Goal: Task Accomplishment & Management: Complete application form

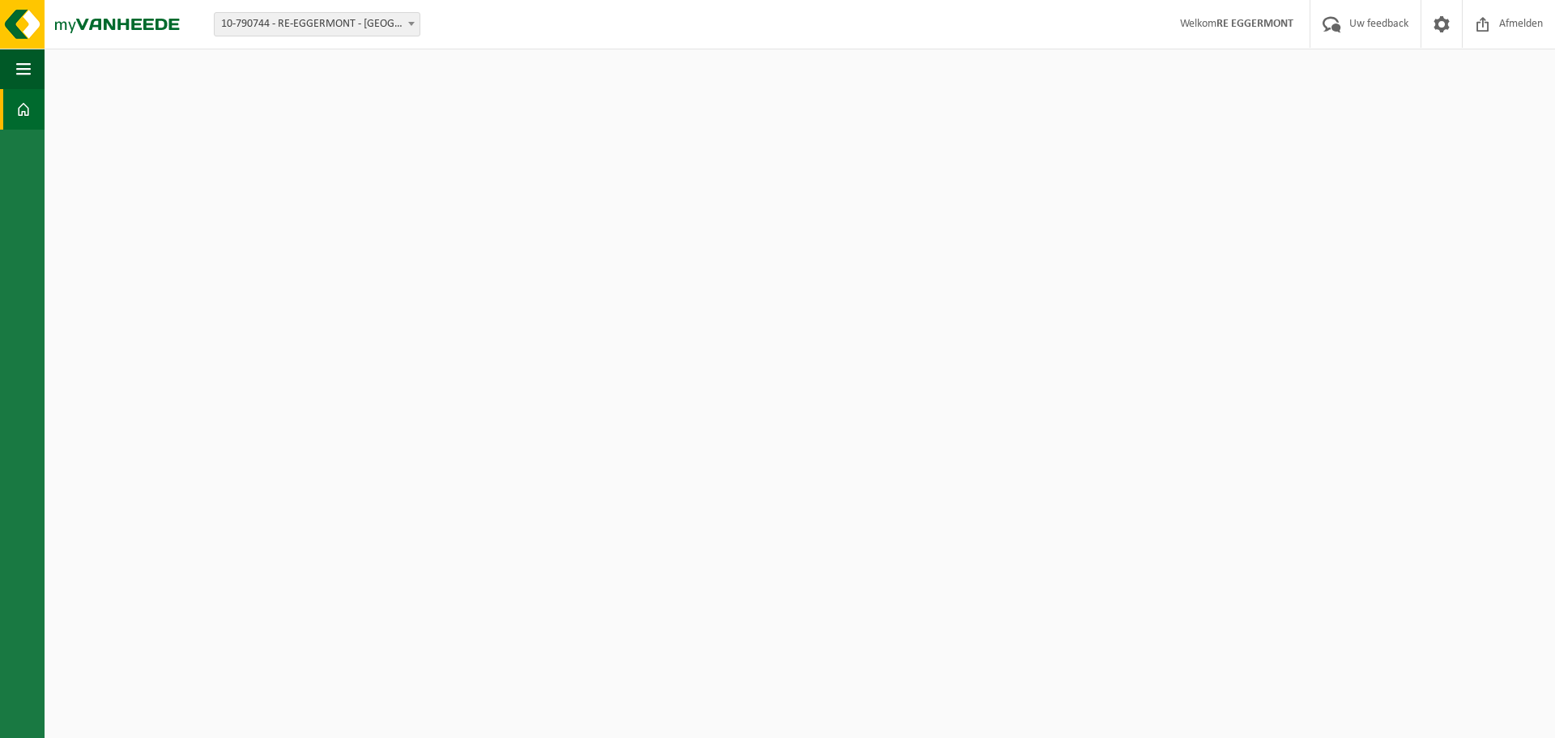
click at [338, 21] on span "10-790744 - RE-EGGERMONT - [GEOGRAPHIC_DATA]" at bounding box center [317, 24] width 205 height 23
select select "85462"
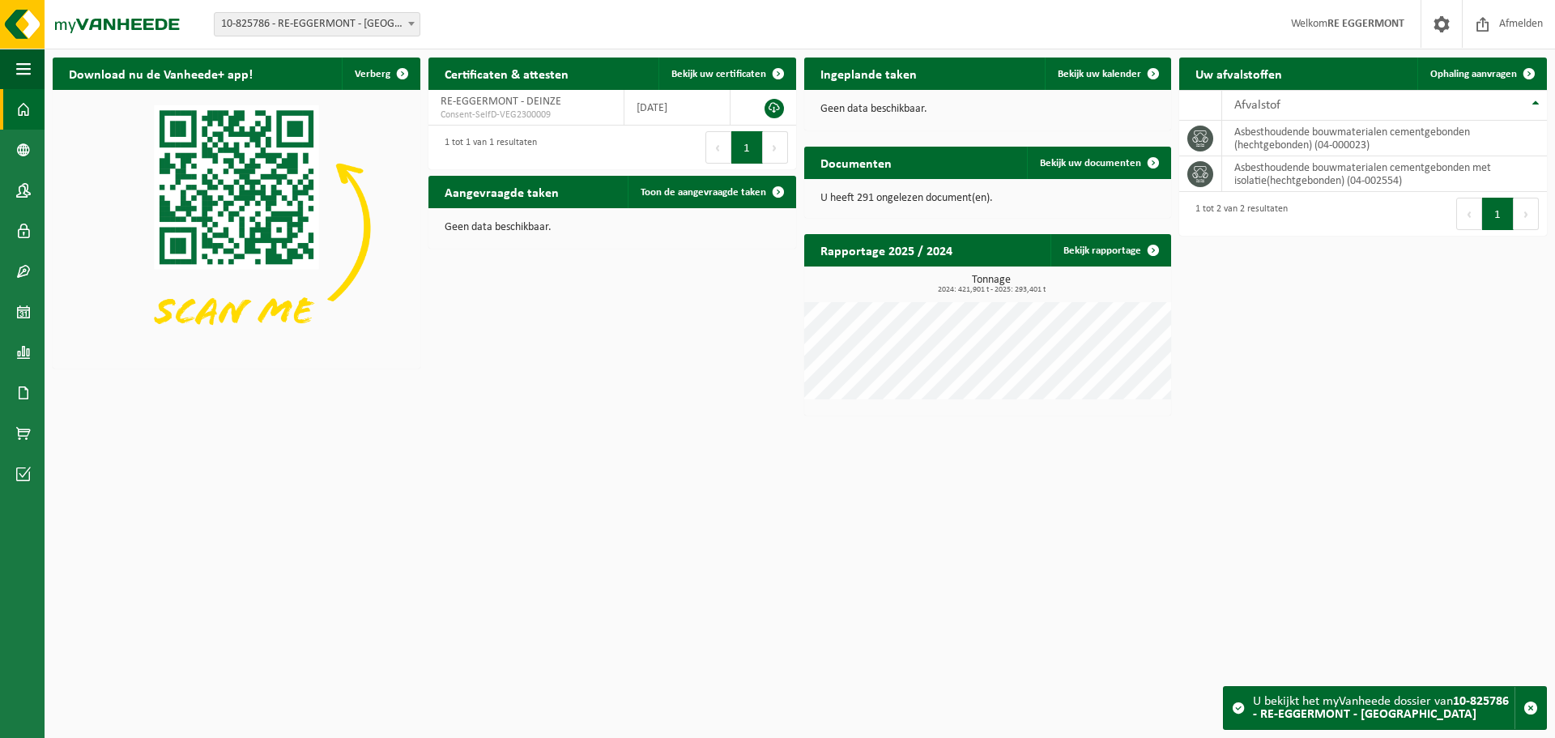
click at [370, 27] on span "10-825786 - RE-EGGERMONT - [GEOGRAPHIC_DATA]" at bounding box center [317, 24] width 205 height 23
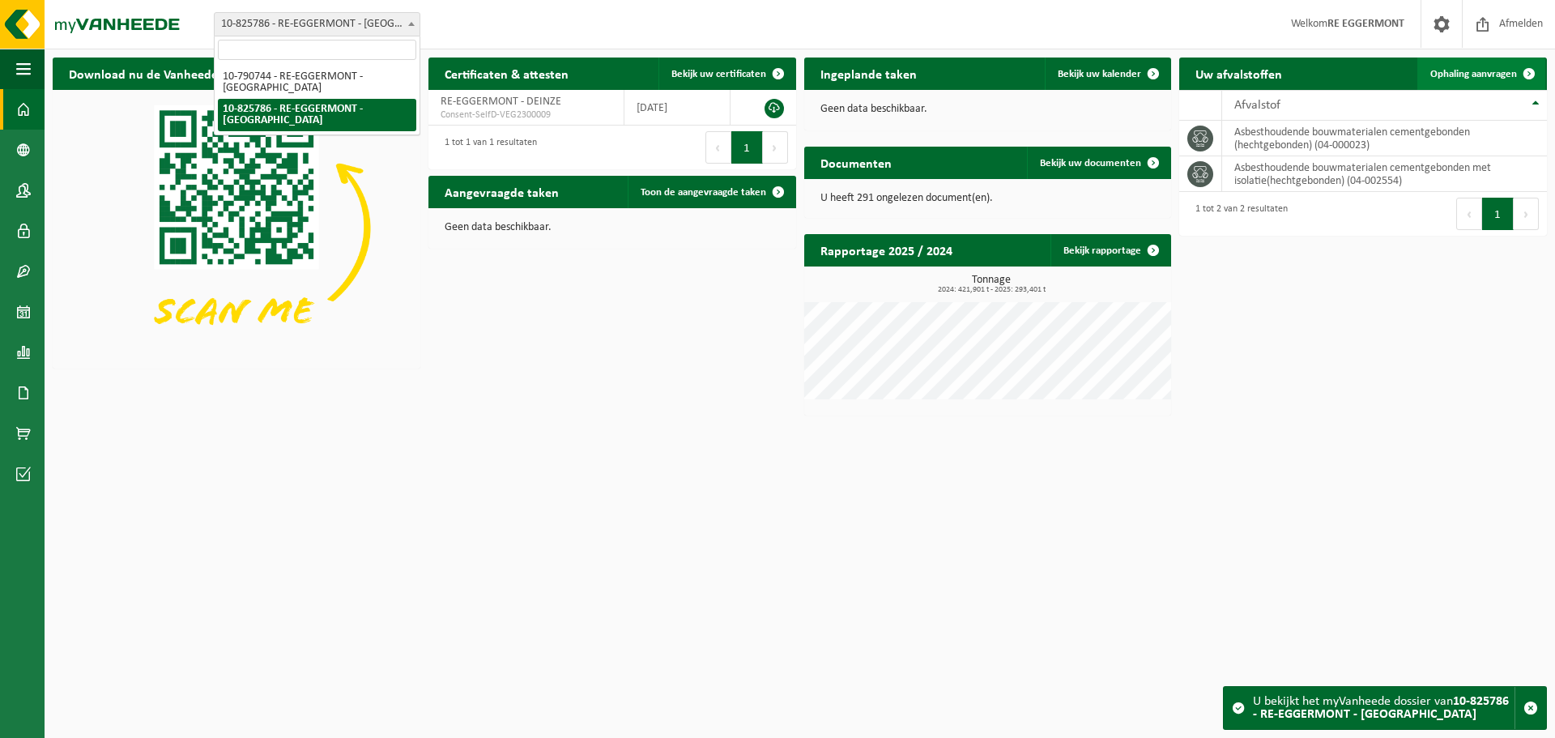
click at [1467, 75] on span "Ophaling aanvragen" at bounding box center [1473, 74] width 87 height 11
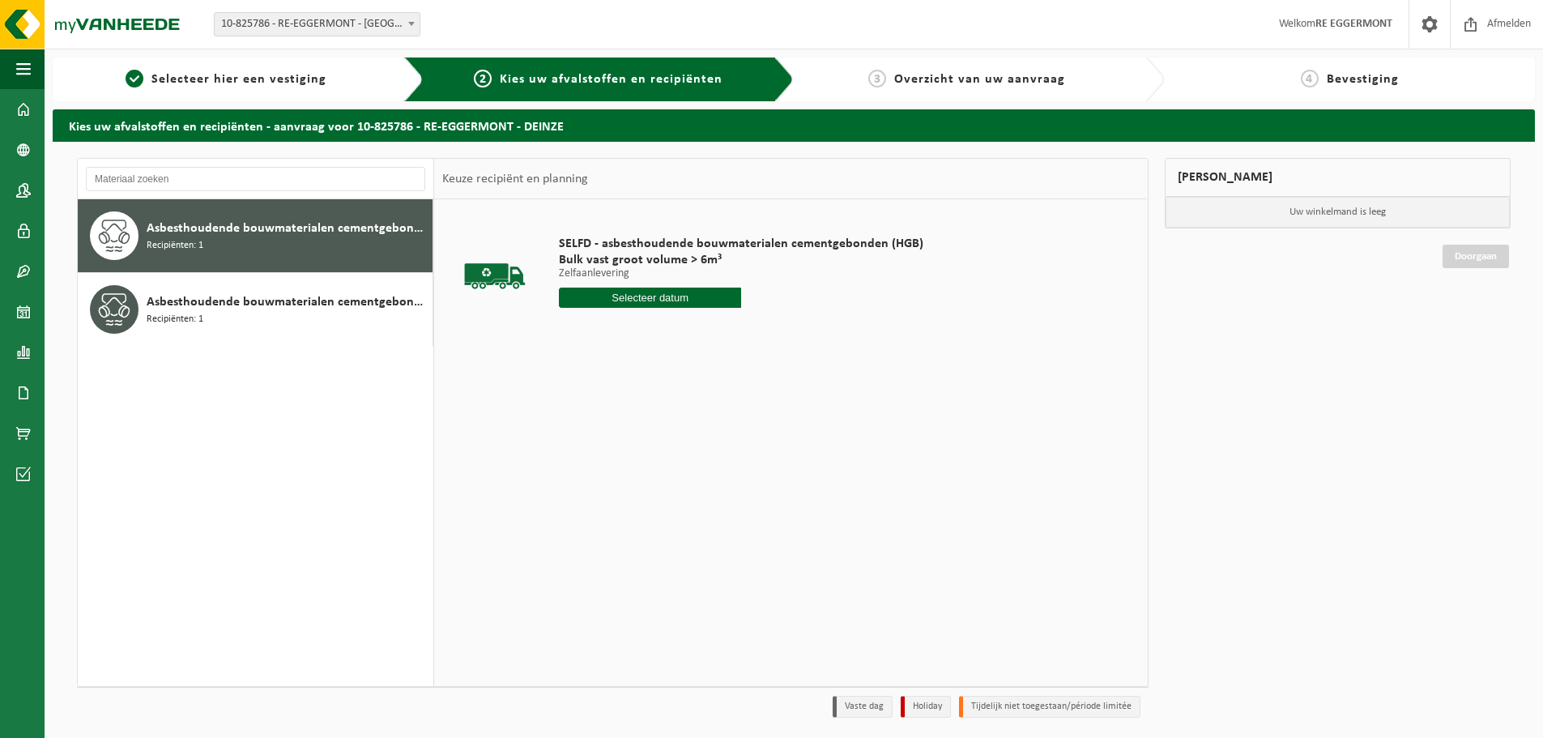
click at [675, 296] on input "text" at bounding box center [650, 298] width 182 height 20
click at [576, 459] on div "18" at bounding box center [574, 467] width 28 height 26
type input "Van 2025-08-18"
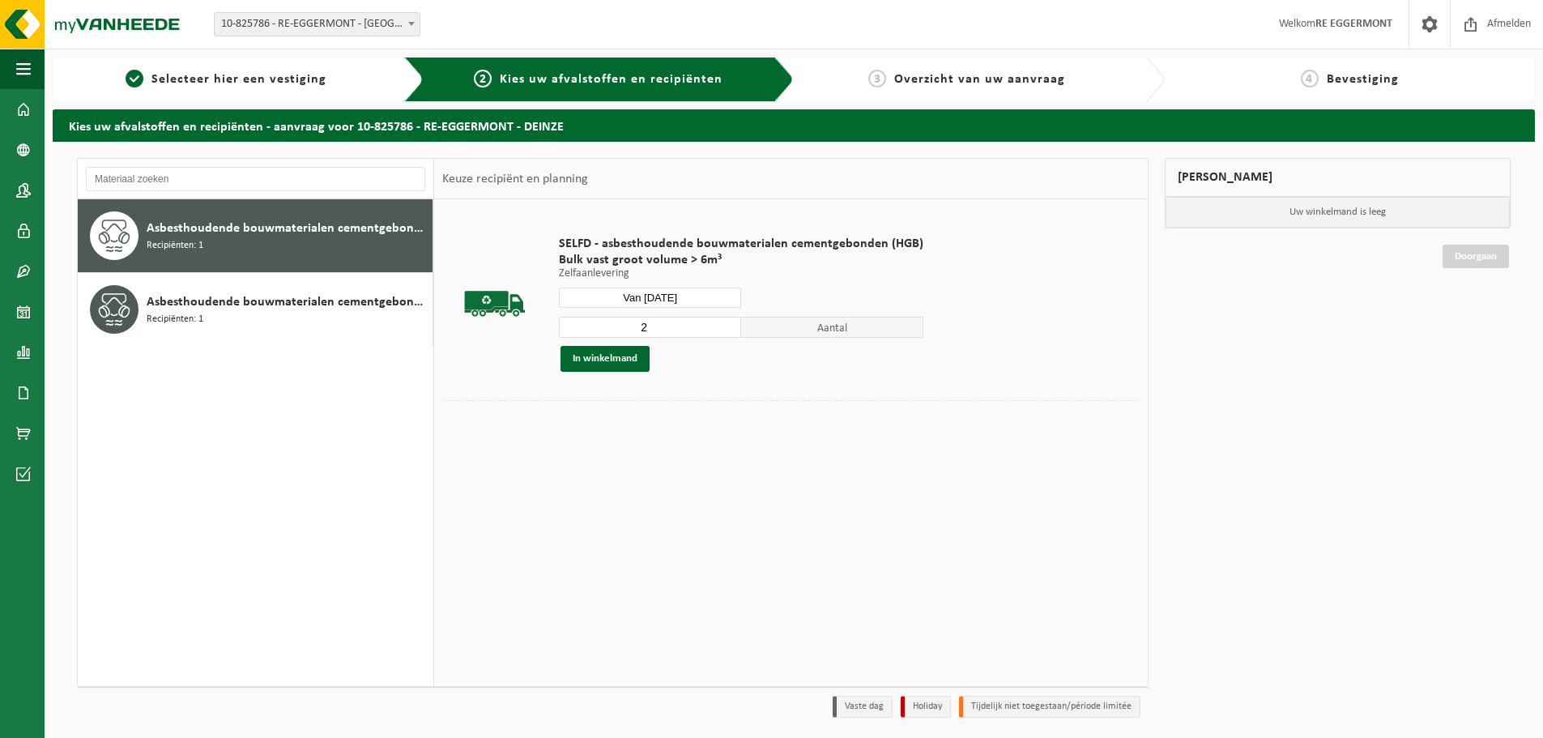
type input "2"
click at [724, 324] on input "2" at bounding box center [650, 327] width 182 height 21
click at [611, 356] on button "In winkelmand" at bounding box center [604, 359] width 89 height 26
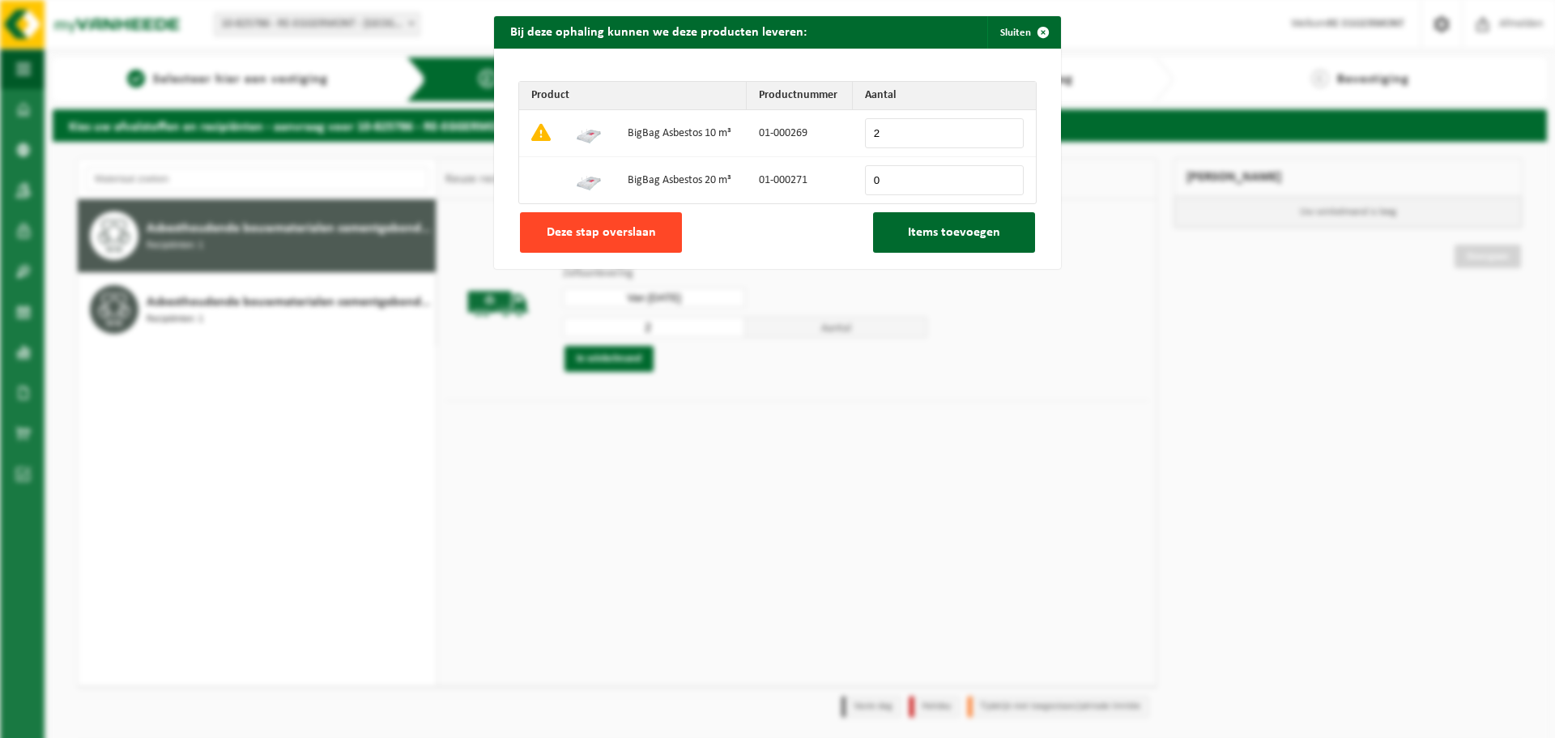
click at [639, 228] on span "Deze stap overslaan" at bounding box center [601, 232] width 109 height 13
type input "0"
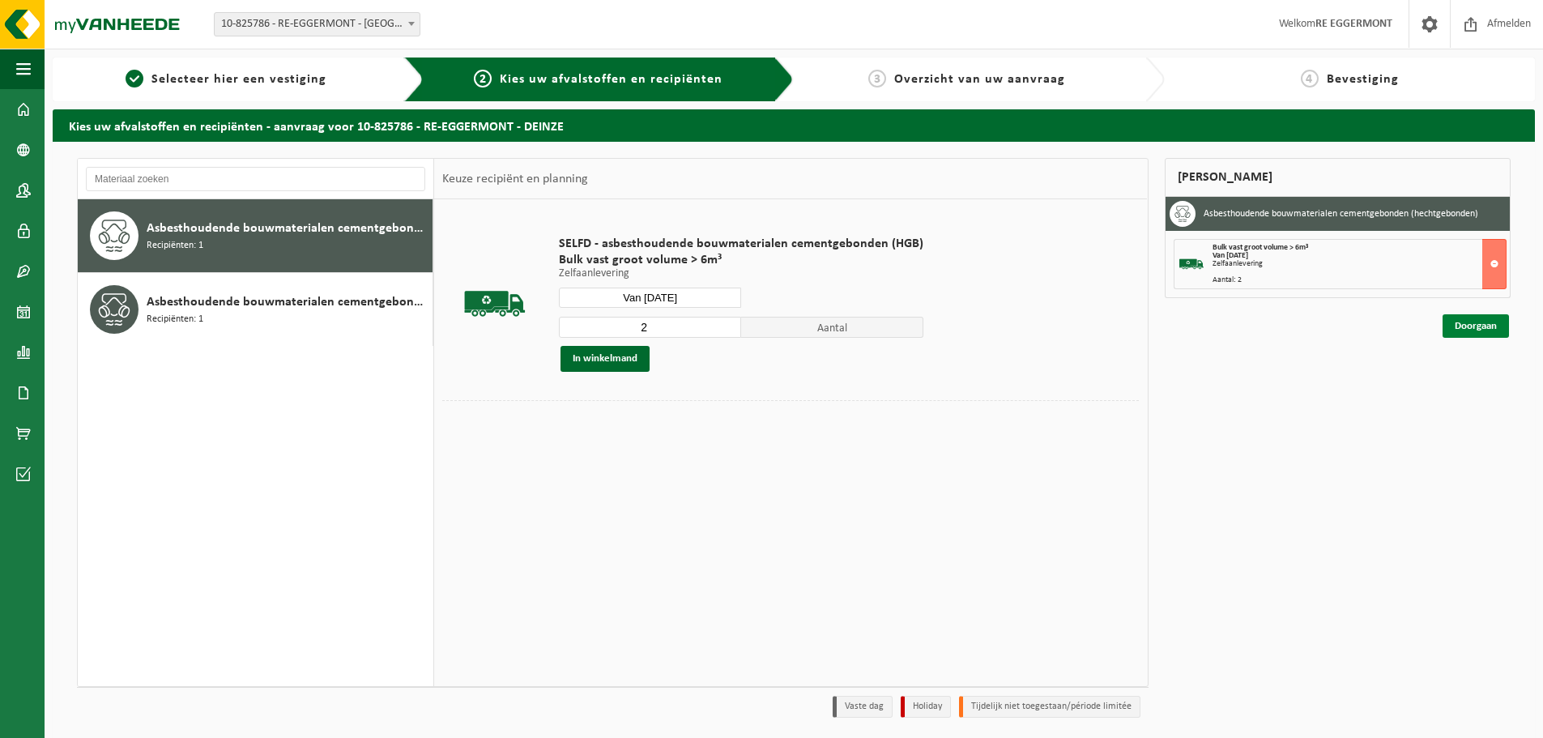
click at [1466, 321] on link "Doorgaan" at bounding box center [1475, 325] width 66 height 23
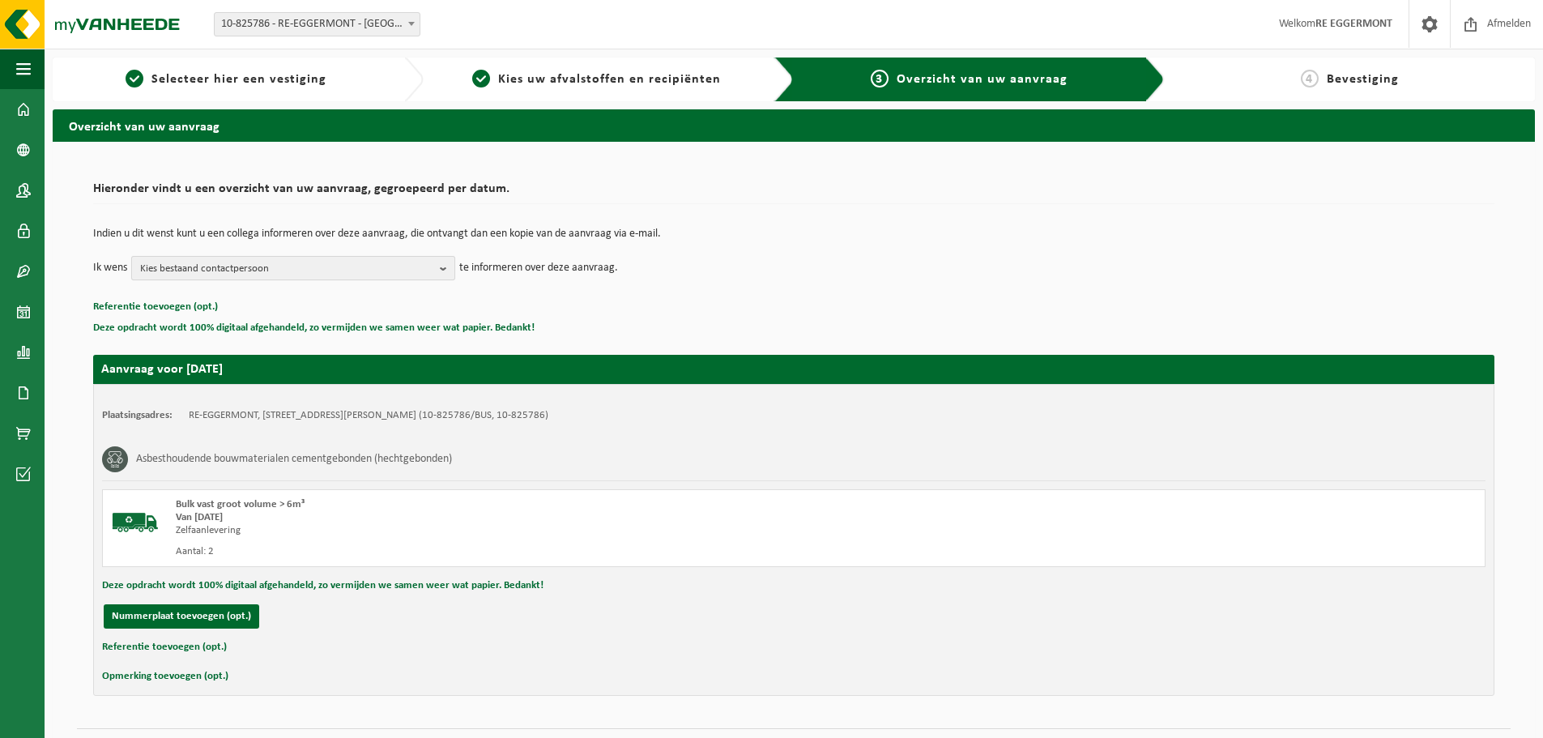
click at [302, 260] on span "Kies bestaand contactpersoon" at bounding box center [286, 269] width 293 height 24
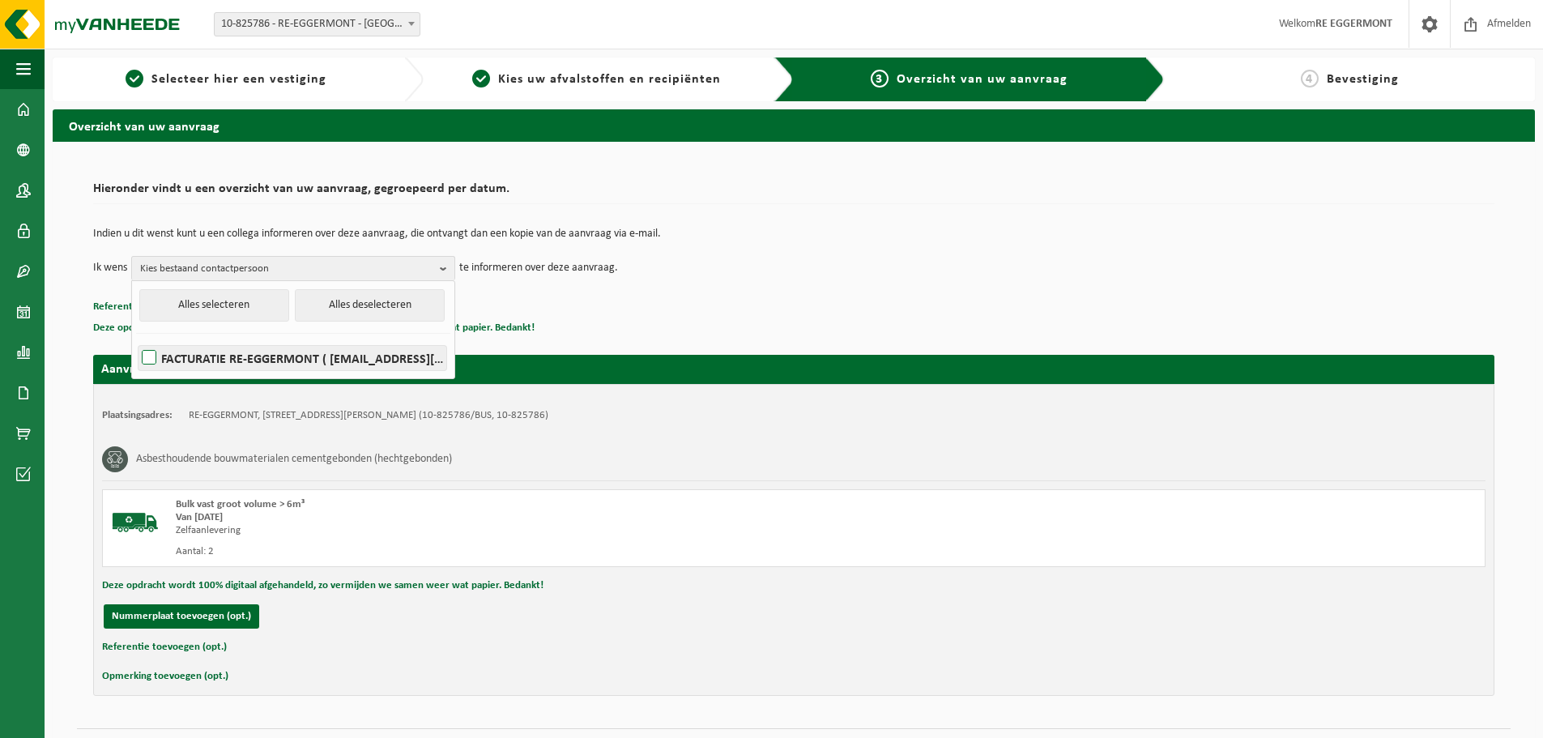
click at [256, 357] on label "FACTURATIE RE-EGGERMONT ( facturatie@re-eggermont.be )" at bounding box center [292, 358] width 308 height 24
click at [136, 338] on input "FACTURATIE RE-EGGERMONT ( facturatie@re-eggermont.be )" at bounding box center [135, 337] width 1 height 1
checkbox input "true"
click at [193, 618] on button "Nummerplaat toevoegen (opt.)" at bounding box center [182, 616] width 156 height 24
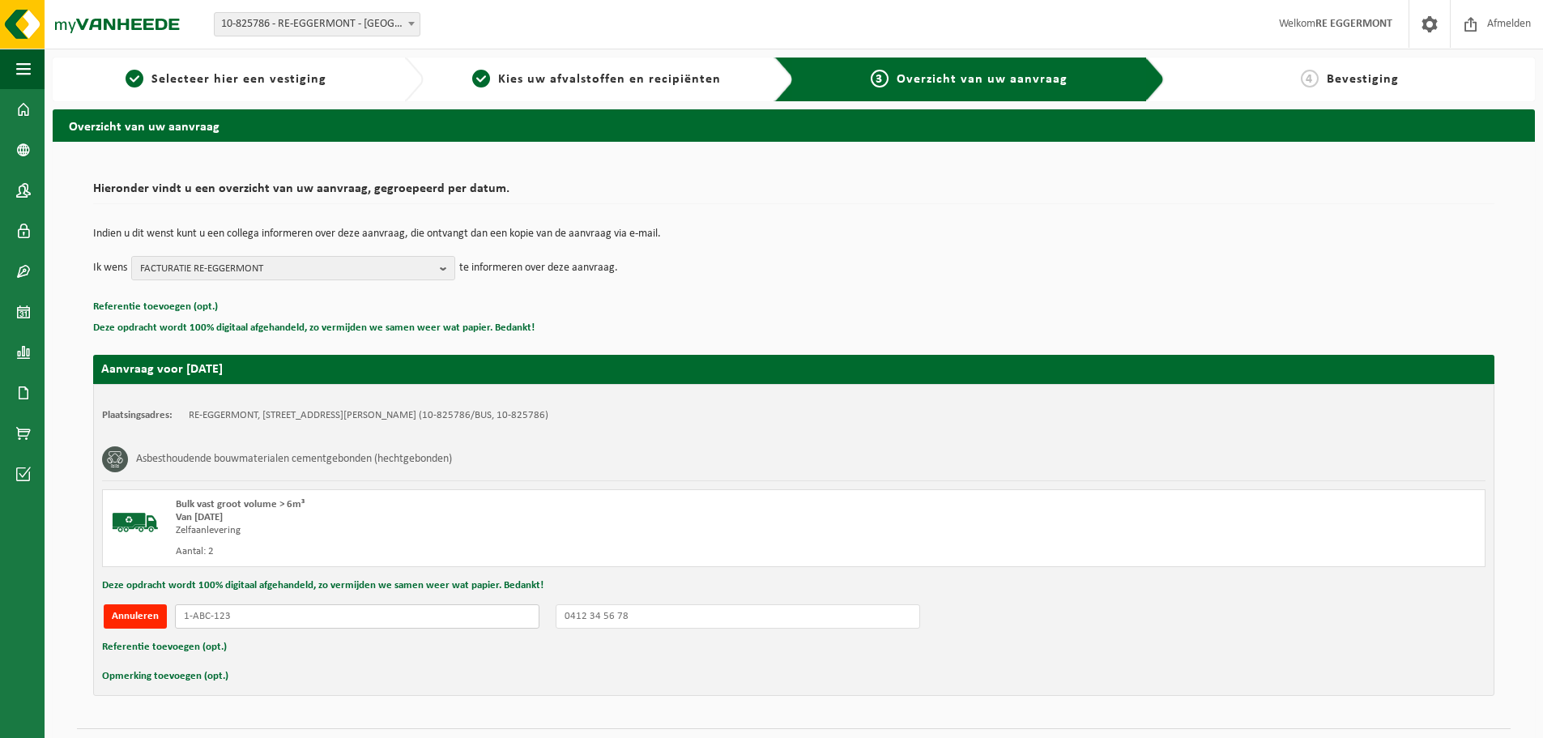
click at [295, 611] on input "text" at bounding box center [357, 616] width 364 height 24
click at [141, 608] on button "Annuleren" at bounding box center [135, 616] width 63 height 24
click at [236, 612] on button "Nummerplaat toevoegen (opt.)" at bounding box center [182, 616] width 156 height 24
click at [317, 620] on input "text" at bounding box center [357, 616] width 364 height 24
type input "2FUZ895"
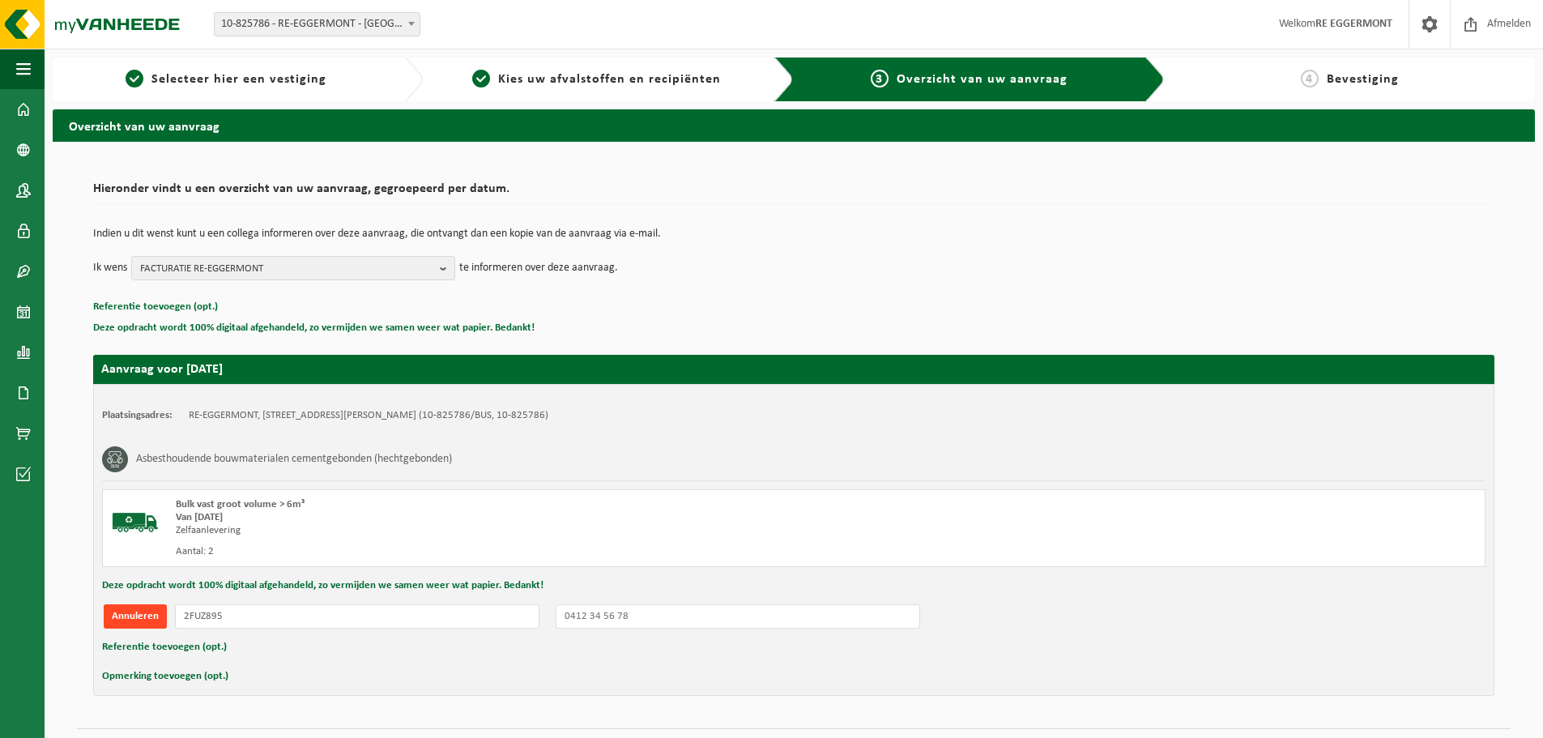
click at [157, 611] on button "Annuleren" at bounding box center [135, 616] width 63 height 24
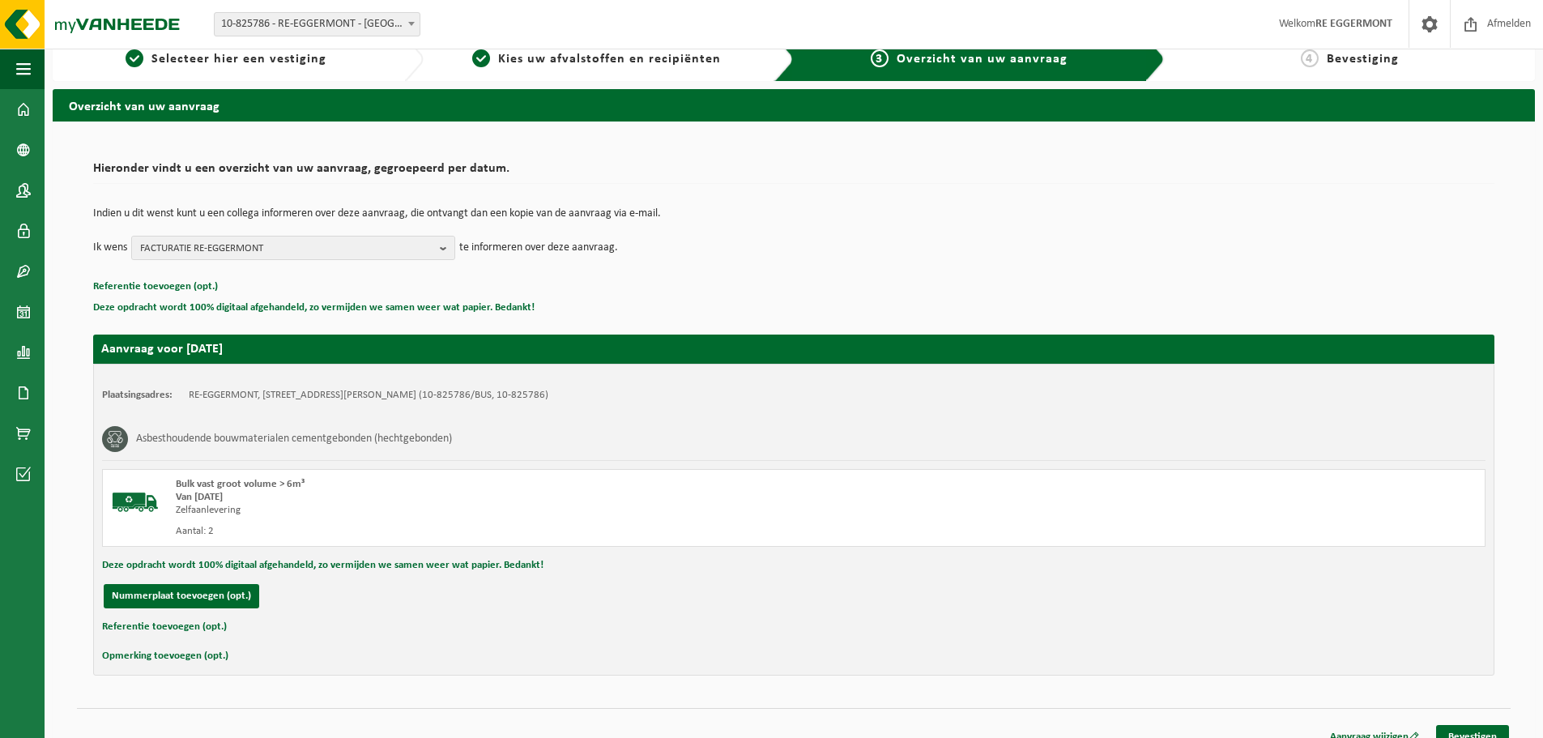
scroll to position [40, 0]
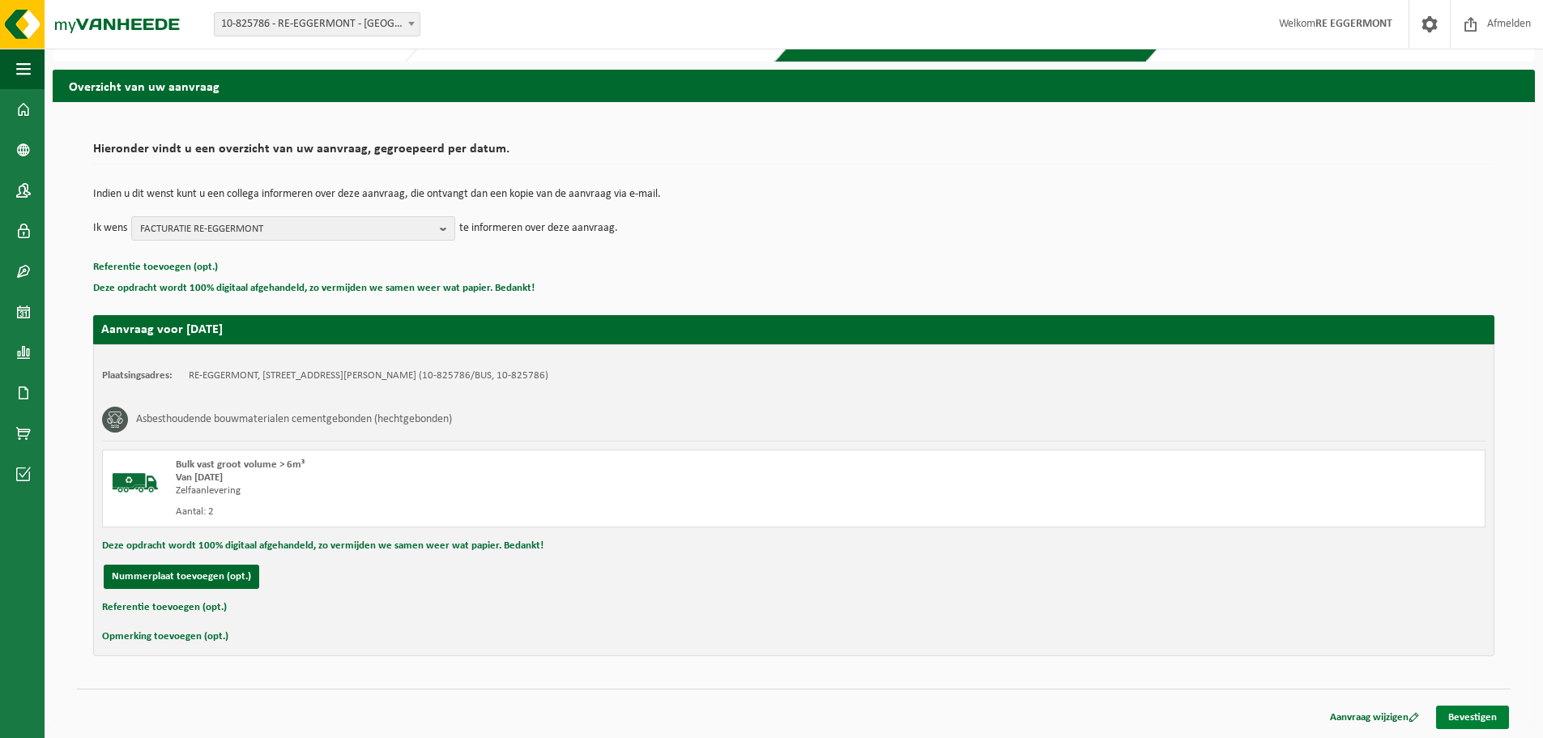
drag, startPoint x: 1477, startPoint y: 708, endPoint x: 1447, endPoint y: 712, distance: 30.2
click at [1477, 709] on link "Bevestigen" at bounding box center [1472, 716] width 73 height 23
